Goal: Transaction & Acquisition: Purchase product/service

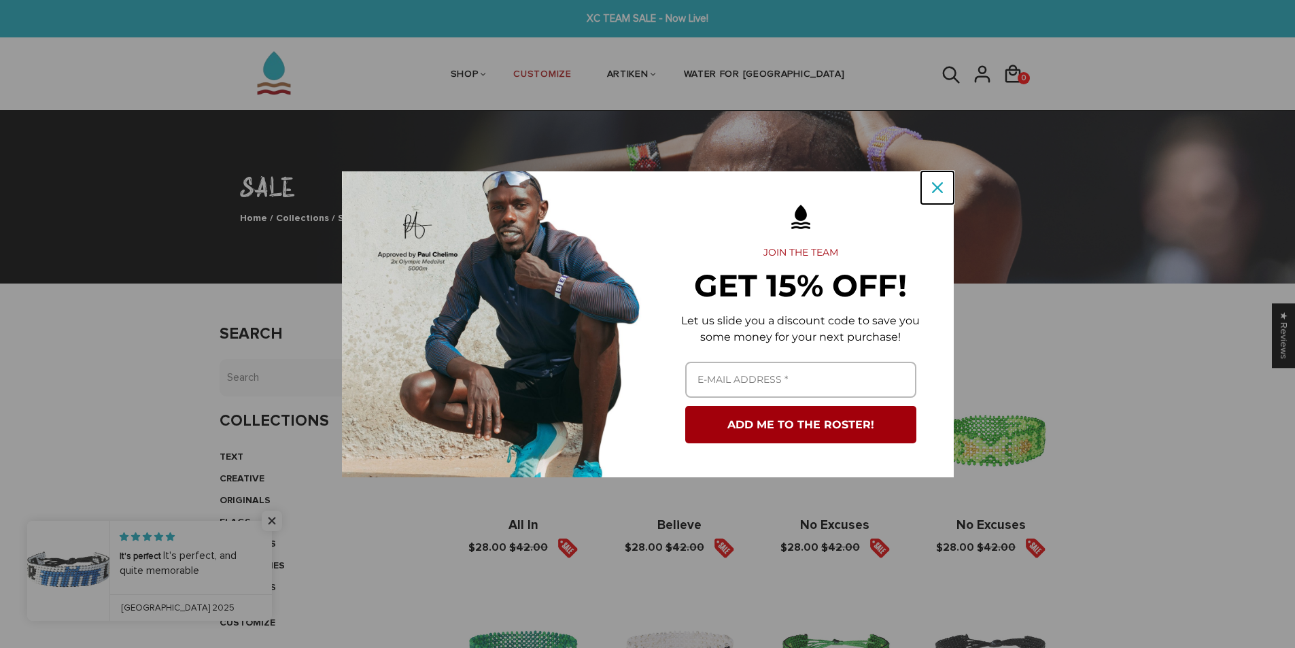
click at [934, 198] on div "Close" at bounding box center [937, 188] width 22 height 22
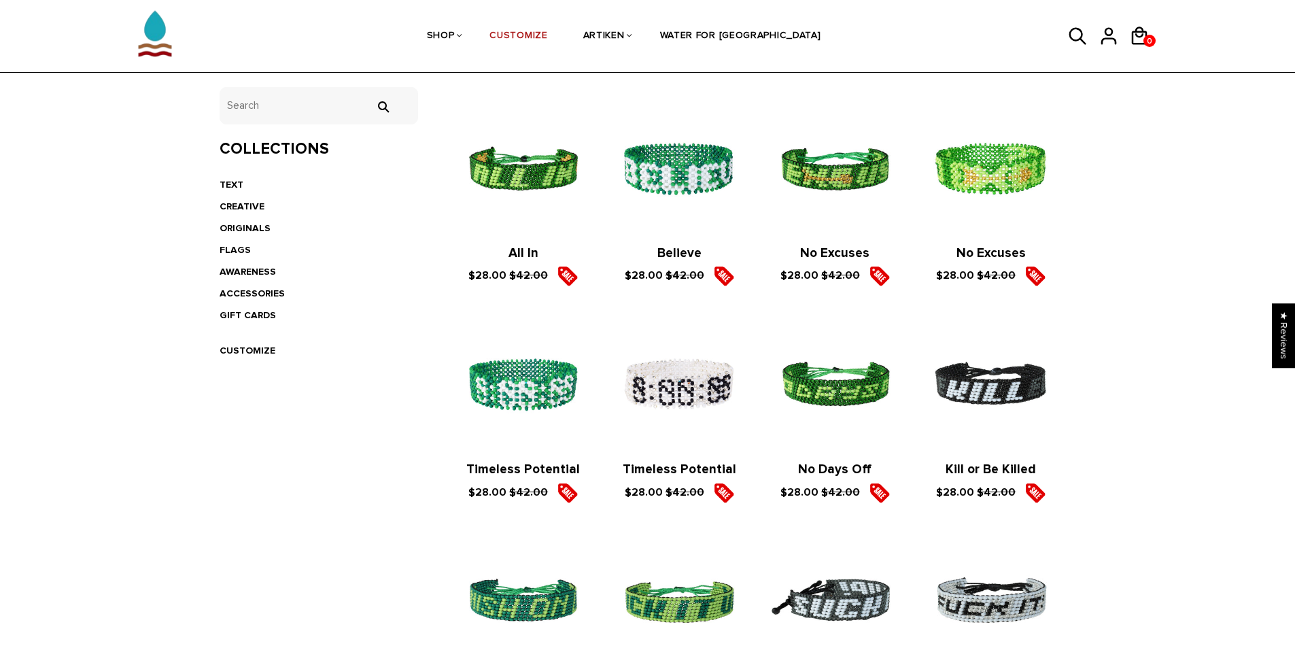
scroll to position [204, 0]
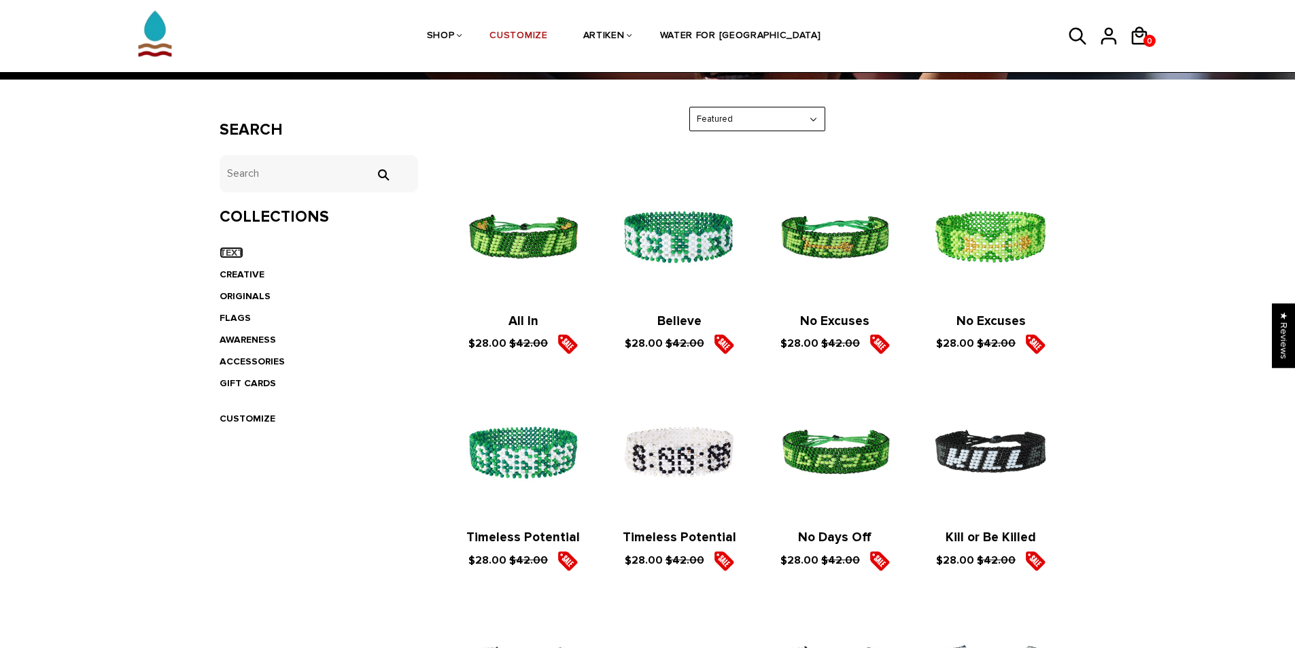
click at [237, 256] on link "TEXT" at bounding box center [232, 253] width 24 height 12
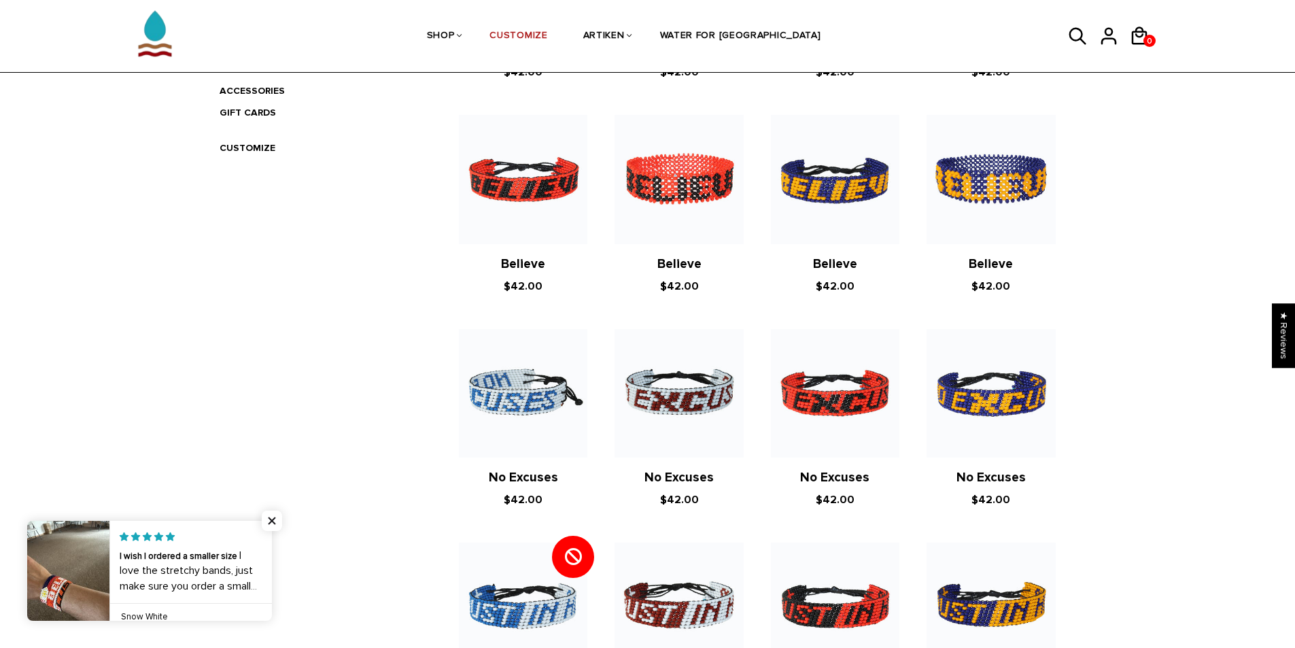
scroll to position [272, 0]
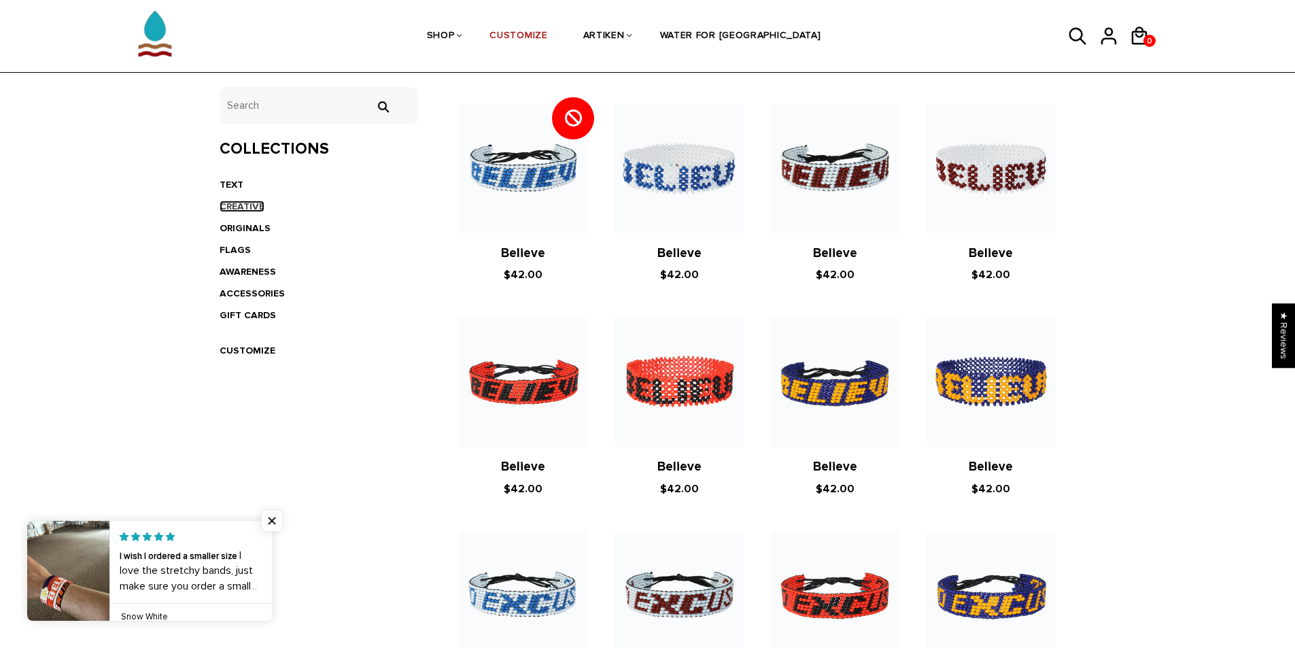
click at [232, 204] on link "CREATIVE" at bounding box center [242, 206] width 45 height 12
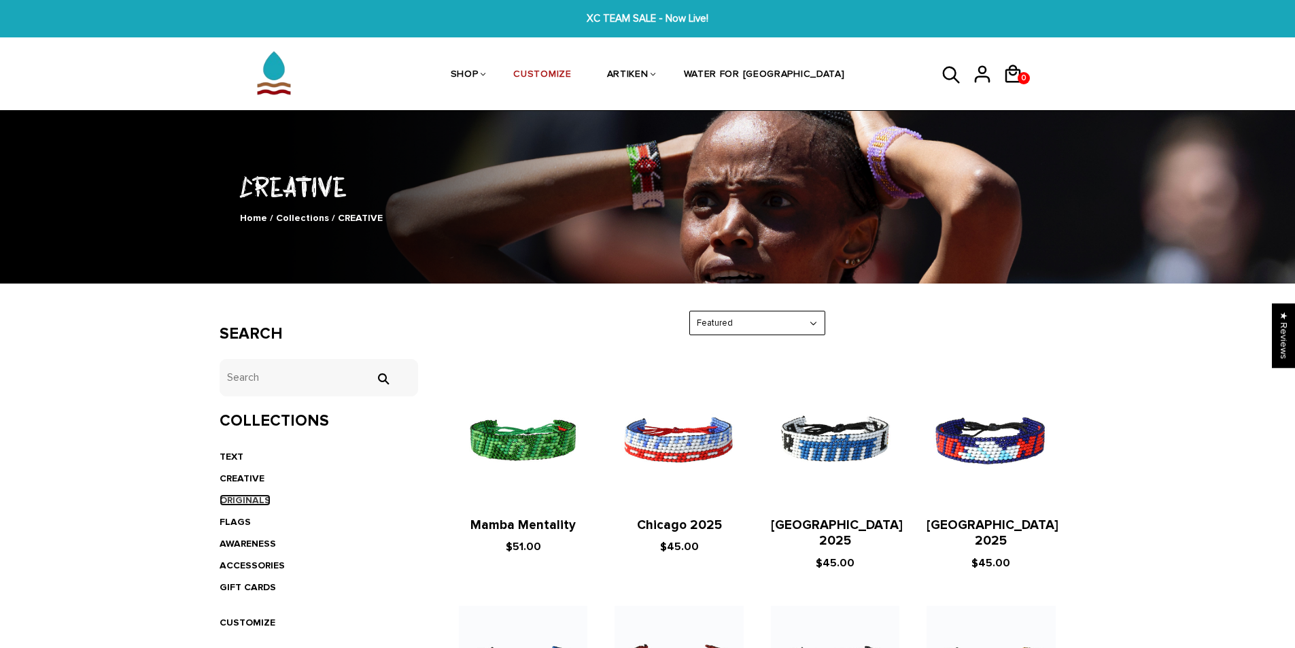
click at [241, 497] on link "ORIGINALS" at bounding box center [245, 500] width 51 height 12
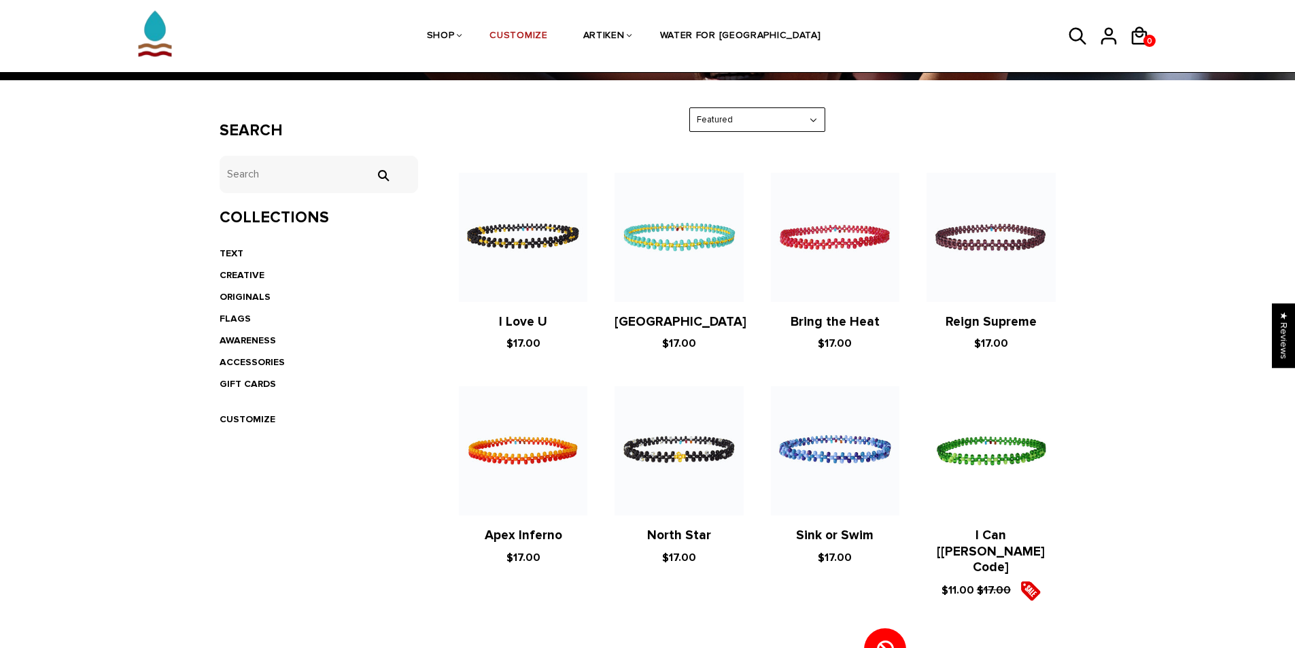
scroll to position [204, 0]
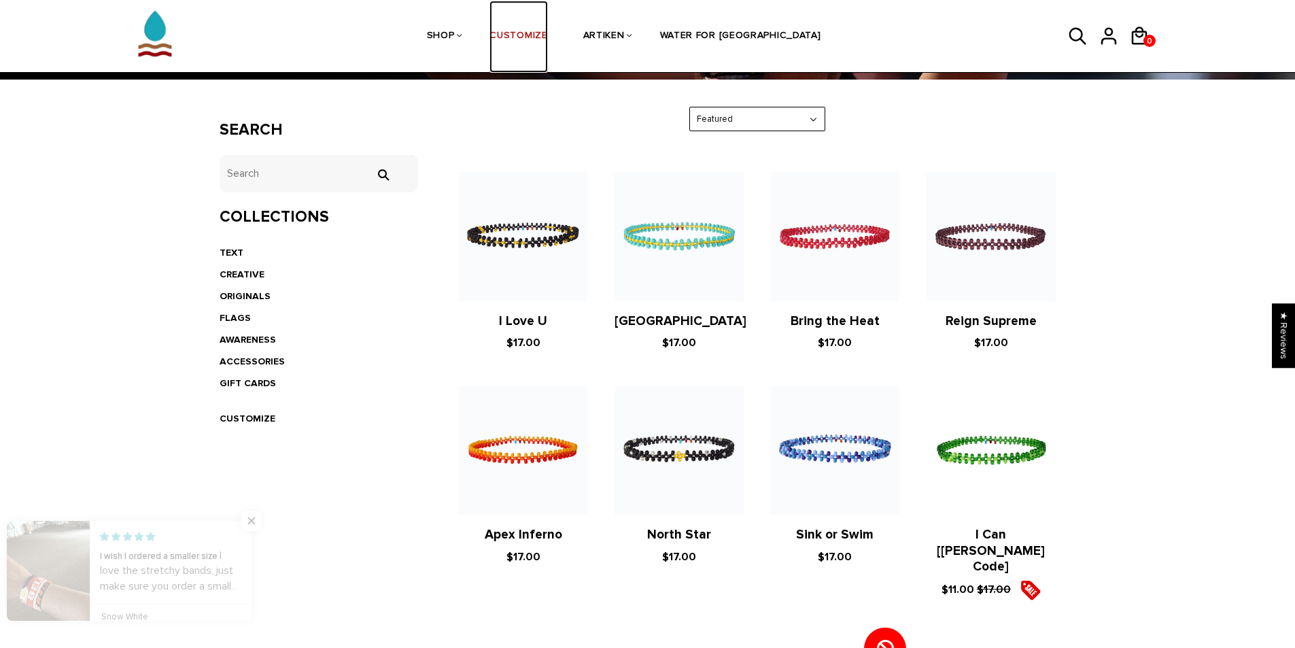
click at [541, 37] on link "CUSTOMIZE" at bounding box center [518, 37] width 58 height 72
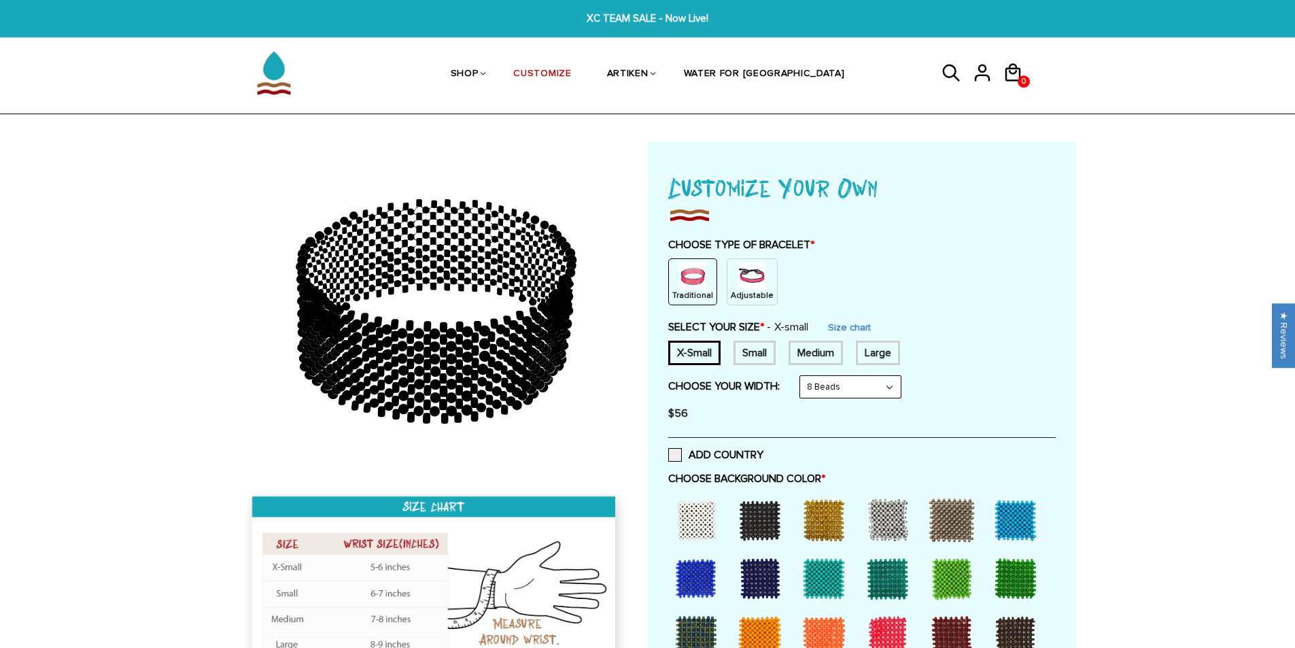
click at [721, 297] on div "Traditional Adjustable" at bounding box center [861, 281] width 387 height 47
click at [743, 292] on p "Adjustable" at bounding box center [752, 296] width 43 height 12
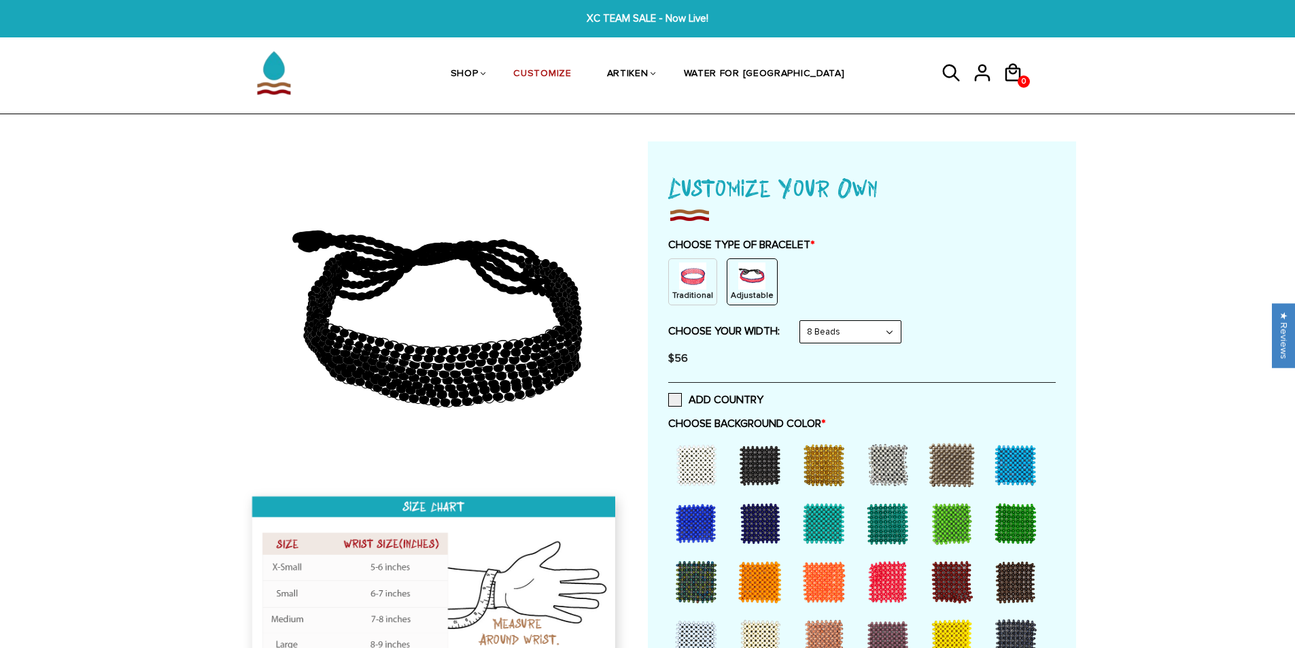
click at [823, 332] on select "8 Beads 6 Beads 10 Beads" at bounding box center [850, 332] width 101 height 22
select select "10-beads"
click at [803, 321] on select "8 Beads 6 Beads 10 Beads" at bounding box center [850, 332] width 101 height 22
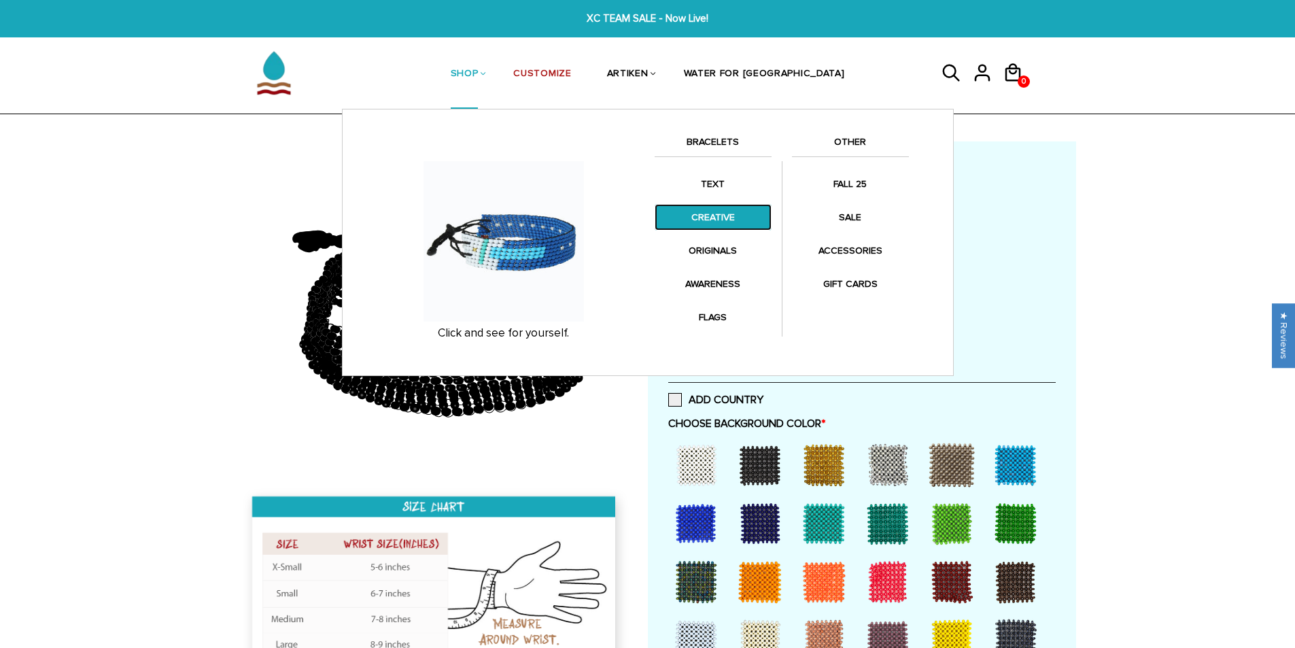
click at [718, 223] on link "CREATIVE" at bounding box center [712, 217] width 117 height 27
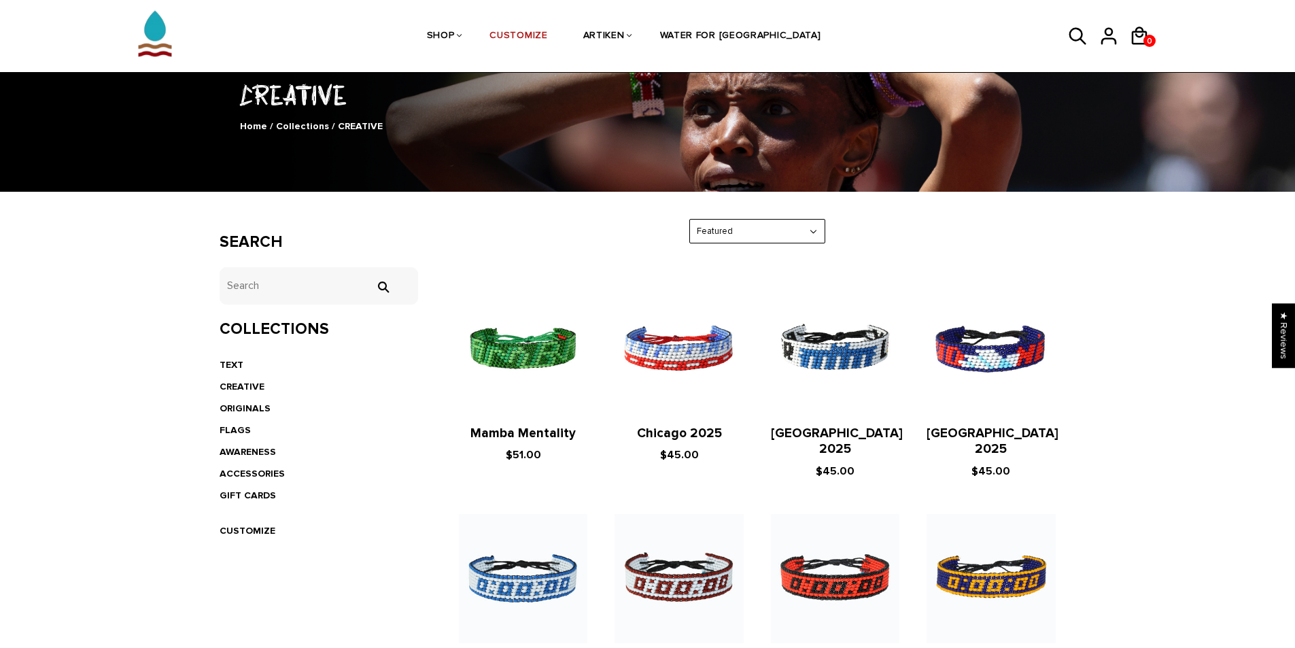
scroll to position [68, 0]
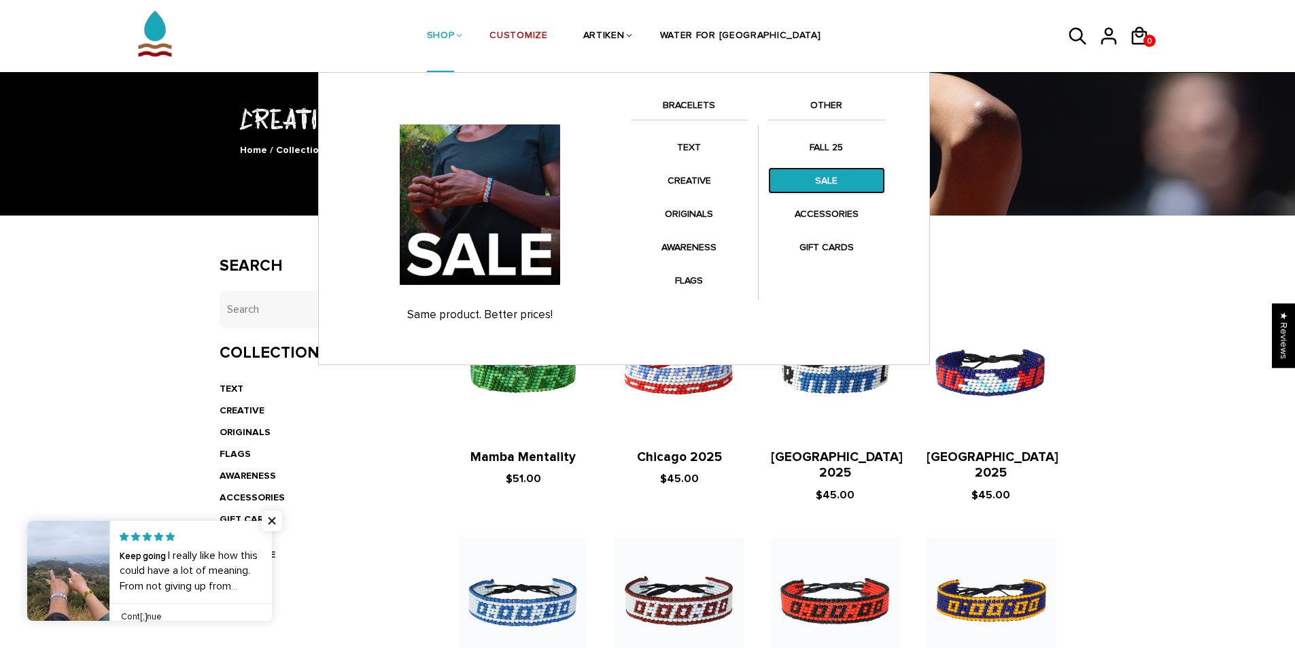
click at [823, 186] on link "SALE" at bounding box center [826, 180] width 117 height 27
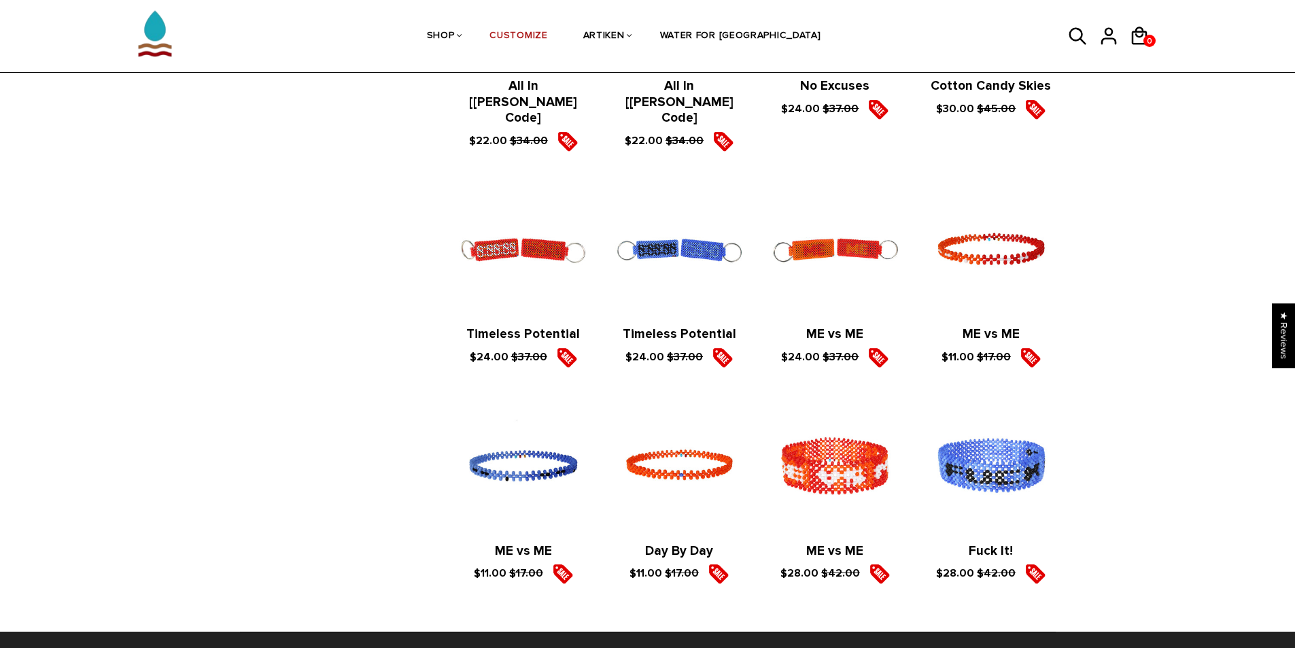
scroll to position [1631, 0]
